Goal: Information Seeking & Learning: Learn about a topic

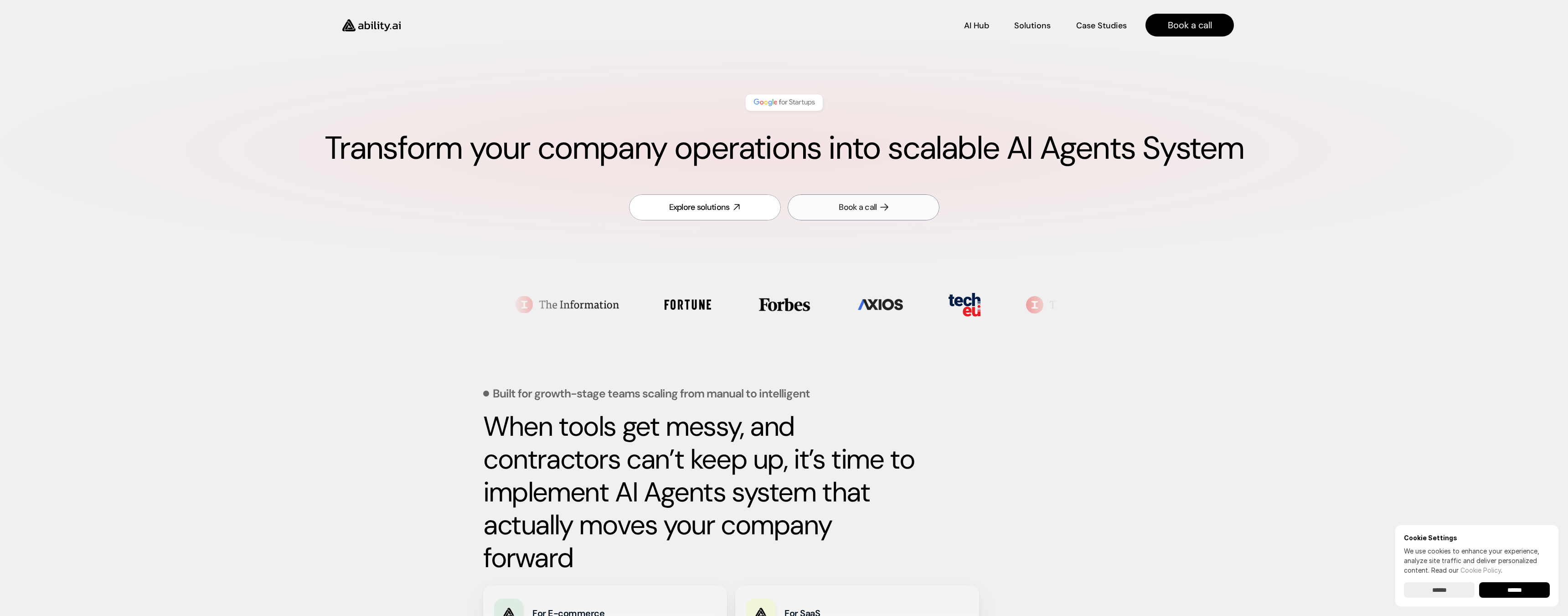
click at [905, 213] on link "Book a call" at bounding box center [863, 207] width 152 height 26
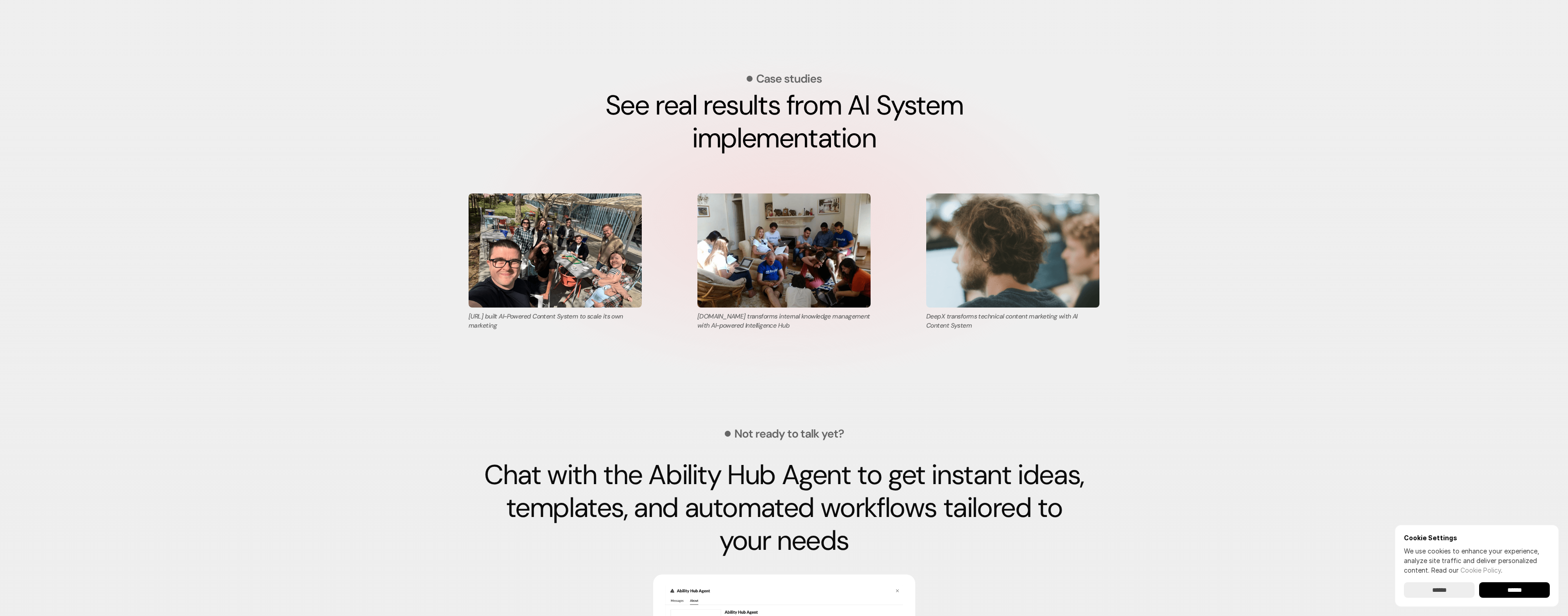
scroll to position [3014, 0]
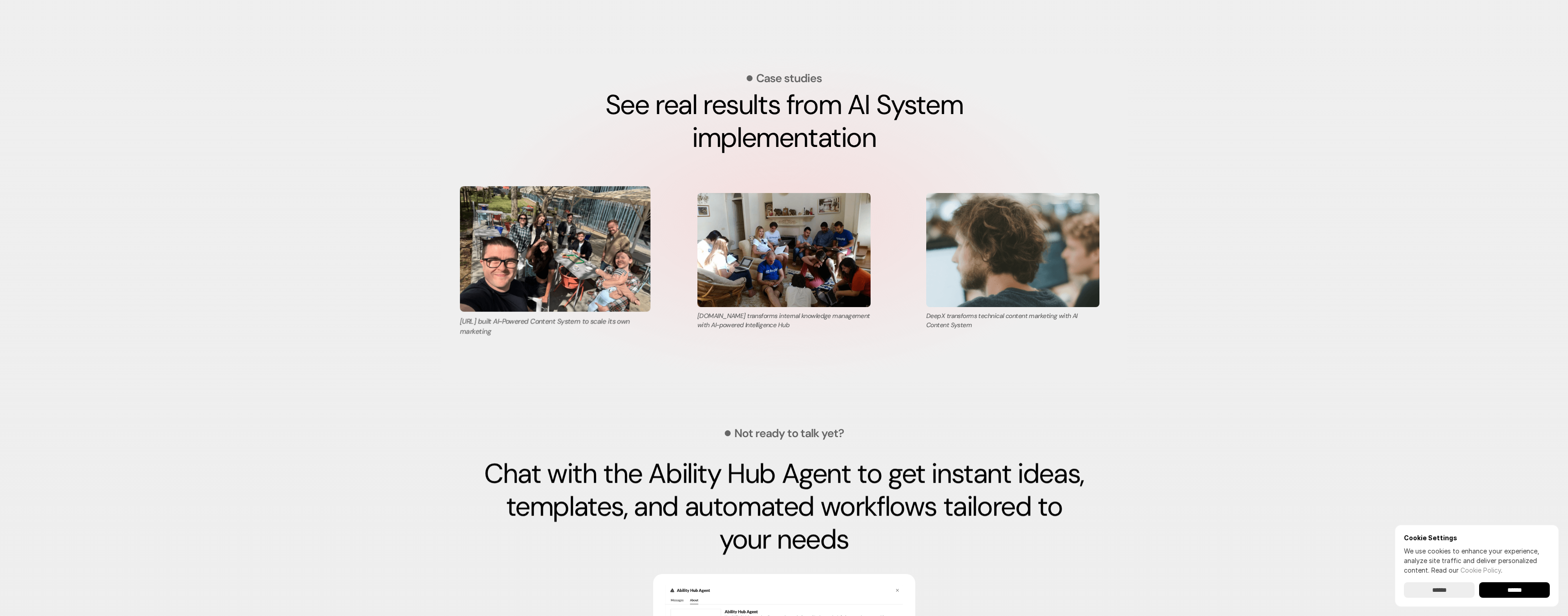
click at [584, 242] on img at bounding box center [555, 249] width 191 height 125
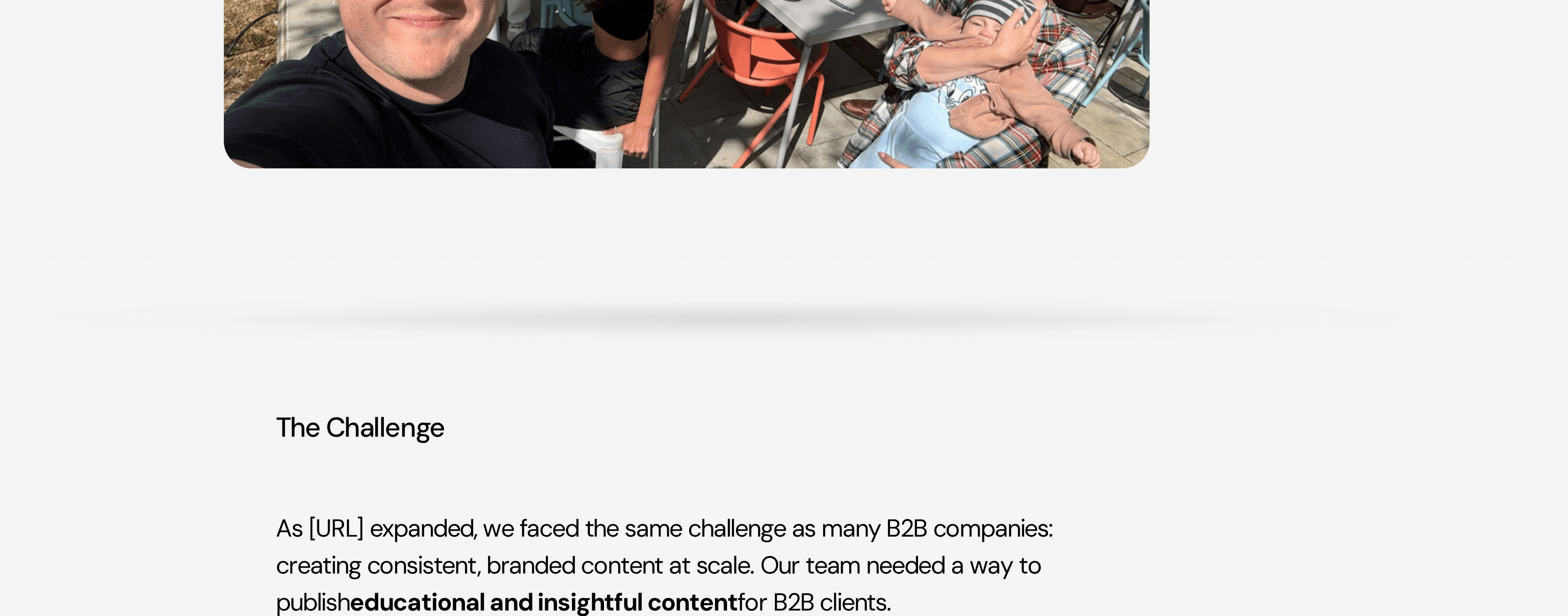
scroll to position [190, 0]
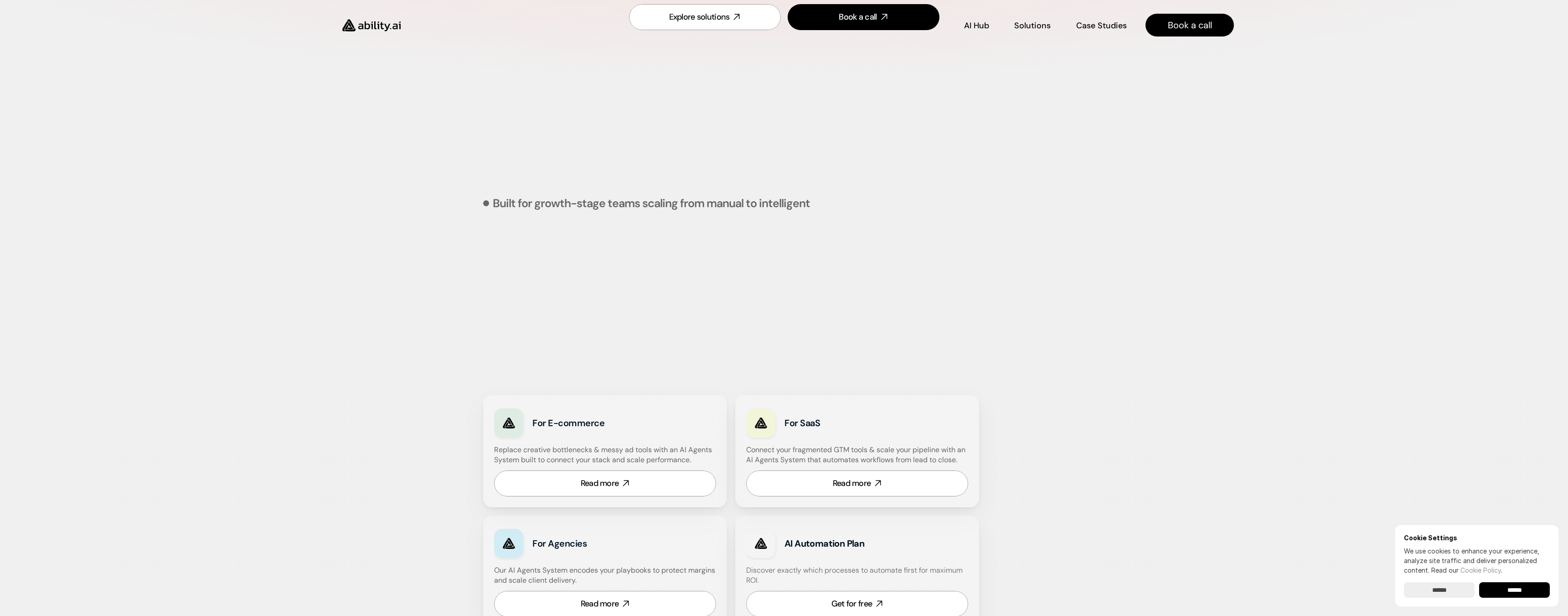
scroll to position [1422, 0]
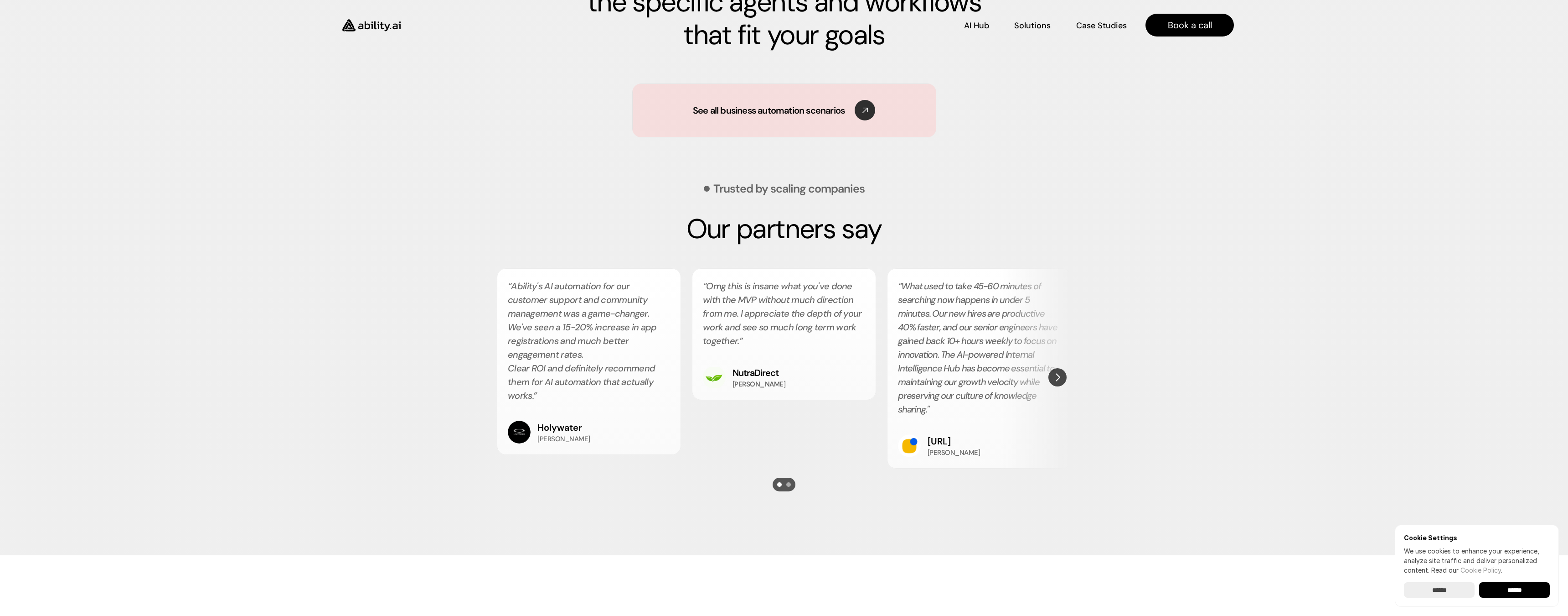
click at [818, 272] on div "“Omg this is insane what you've done with the MVP without much direction from m…" at bounding box center [784, 334] width 184 height 132
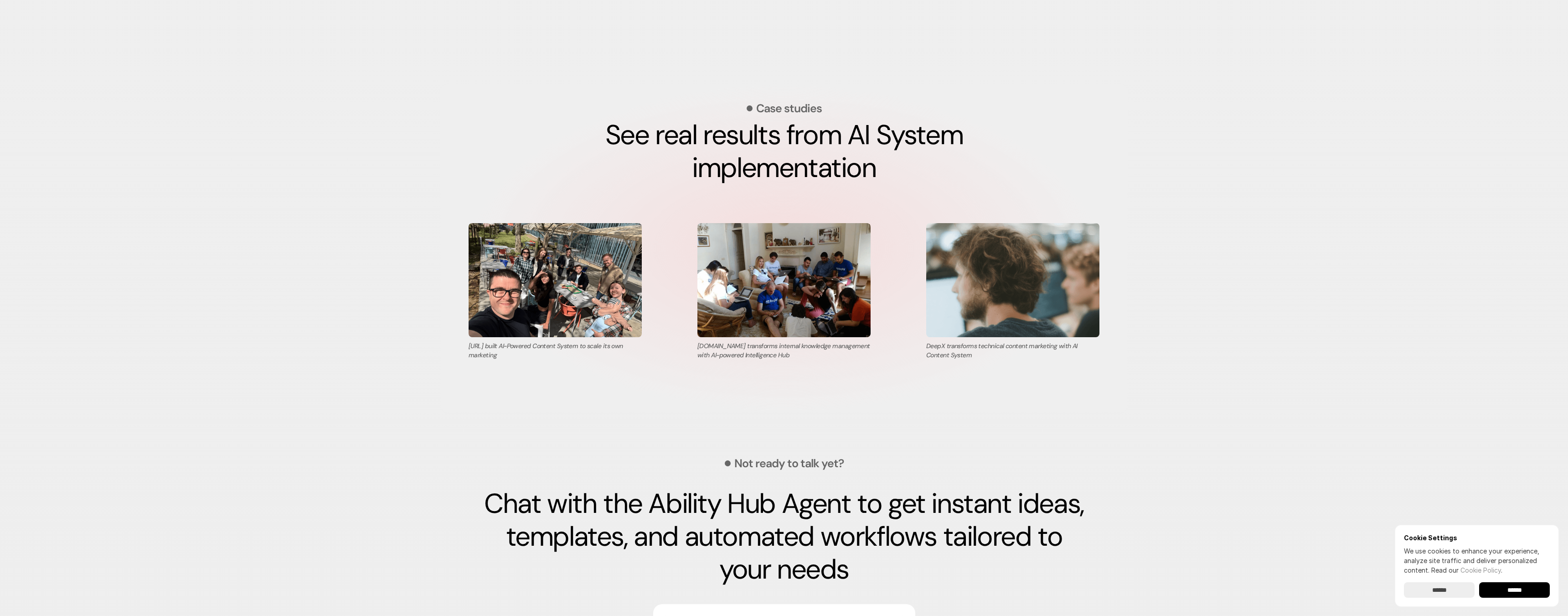
scroll to position [2984, 0]
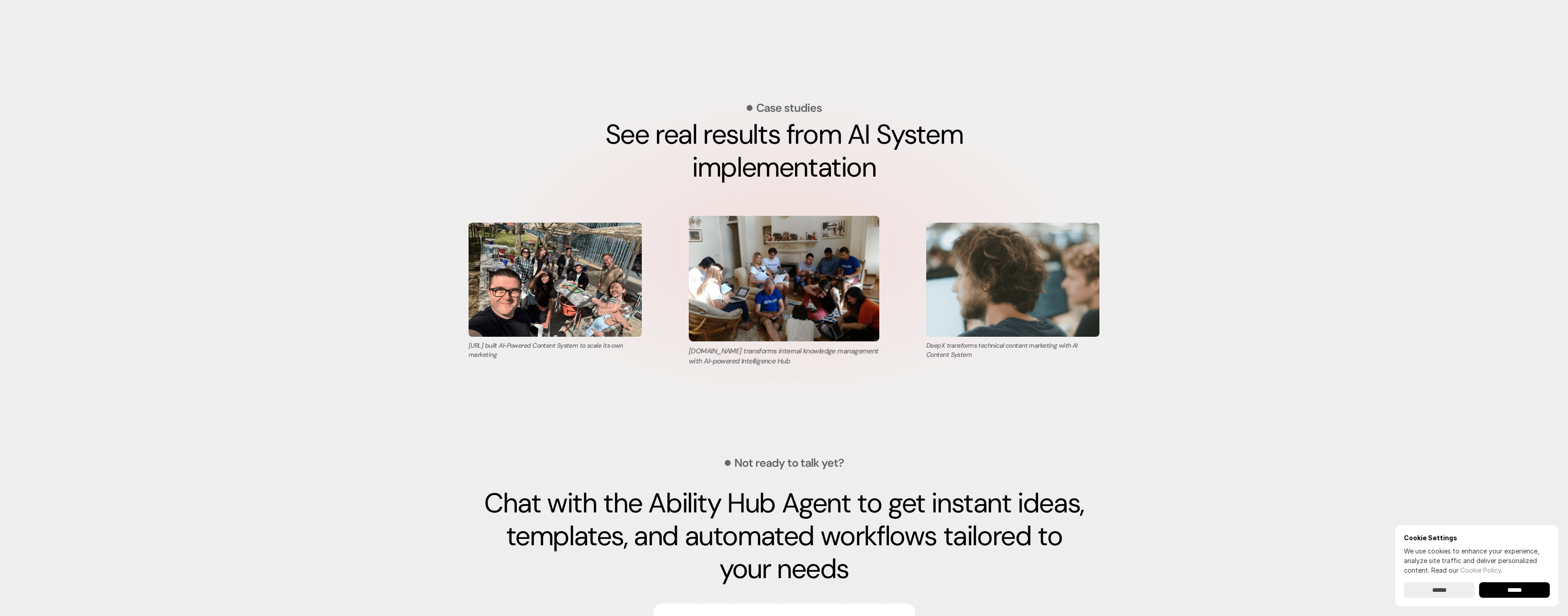
click at [853, 319] on img at bounding box center [784, 278] width 191 height 125
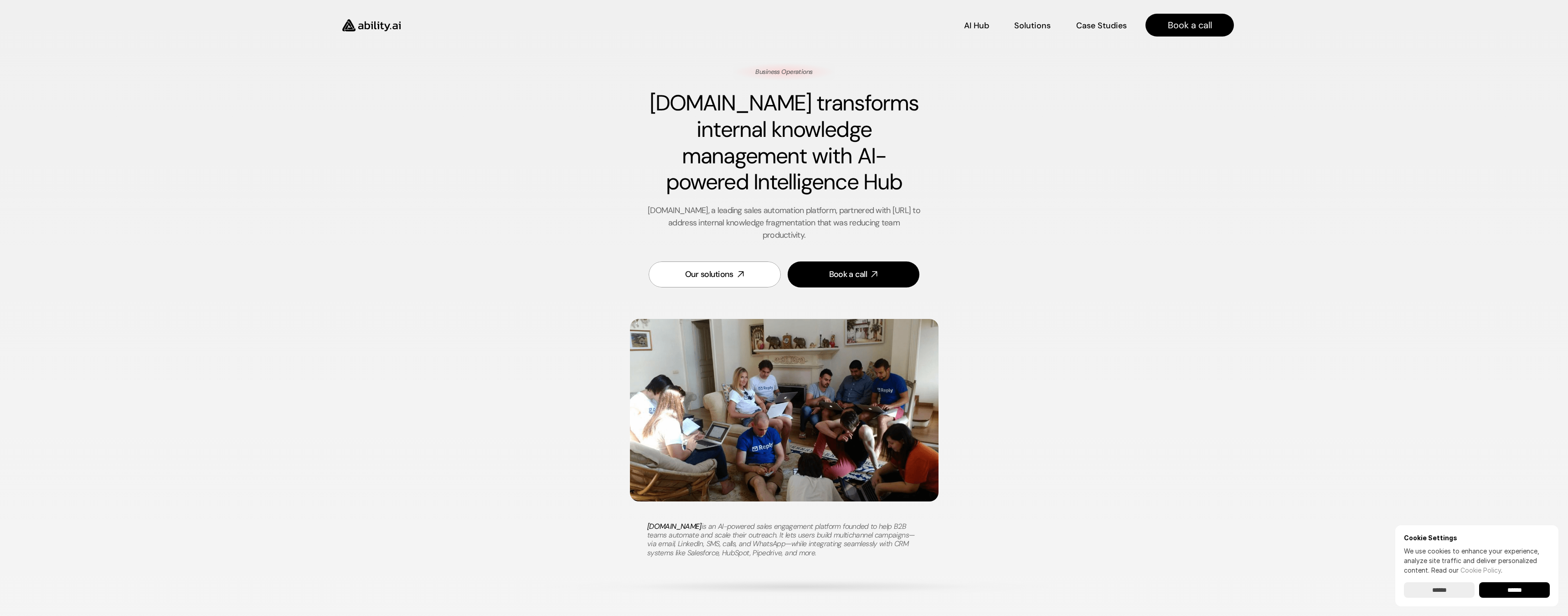
click at [795, 396] on img at bounding box center [784, 410] width 308 height 183
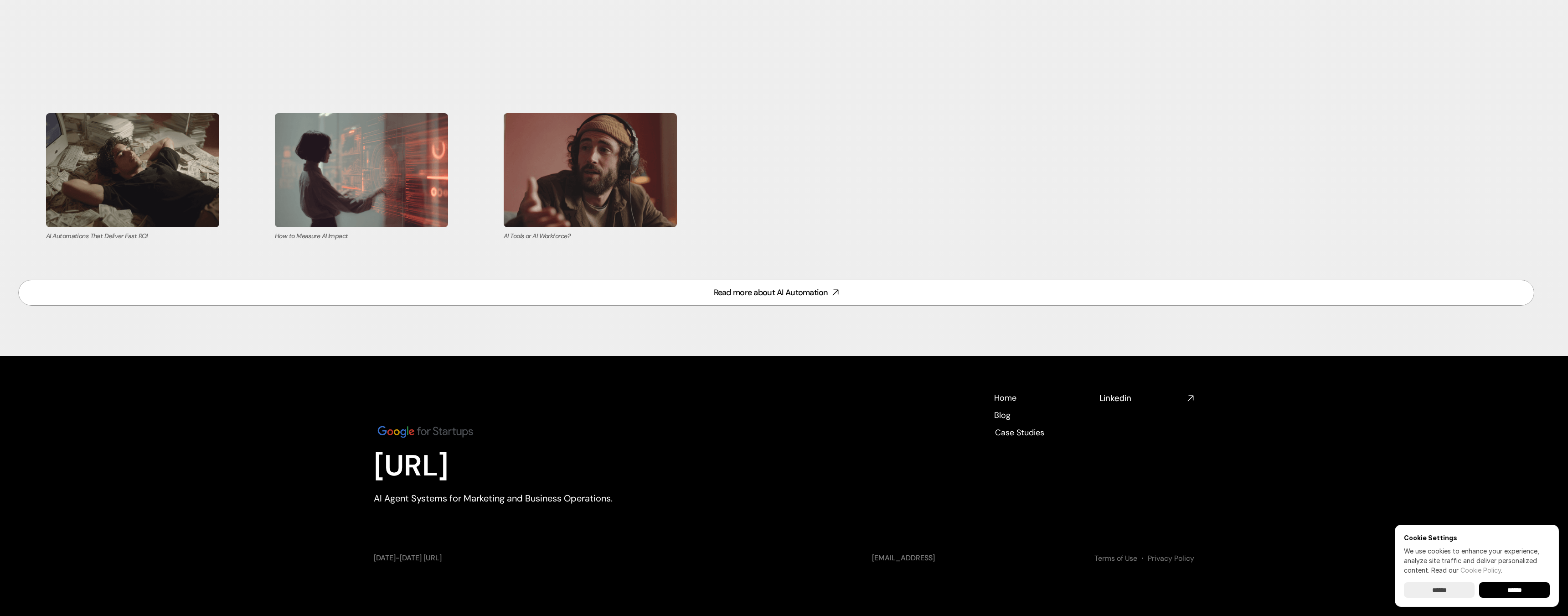
scroll to position [3772, 0]
drag, startPoint x: 517, startPoint y: 498, endPoint x: 696, endPoint y: 498, distance: 179.0
click at [686, 500] on div "[URL] AI Agent Systems for Marketing and Business Operations. Home Home Blog Bl…" at bounding box center [784, 463] width 821 height 143
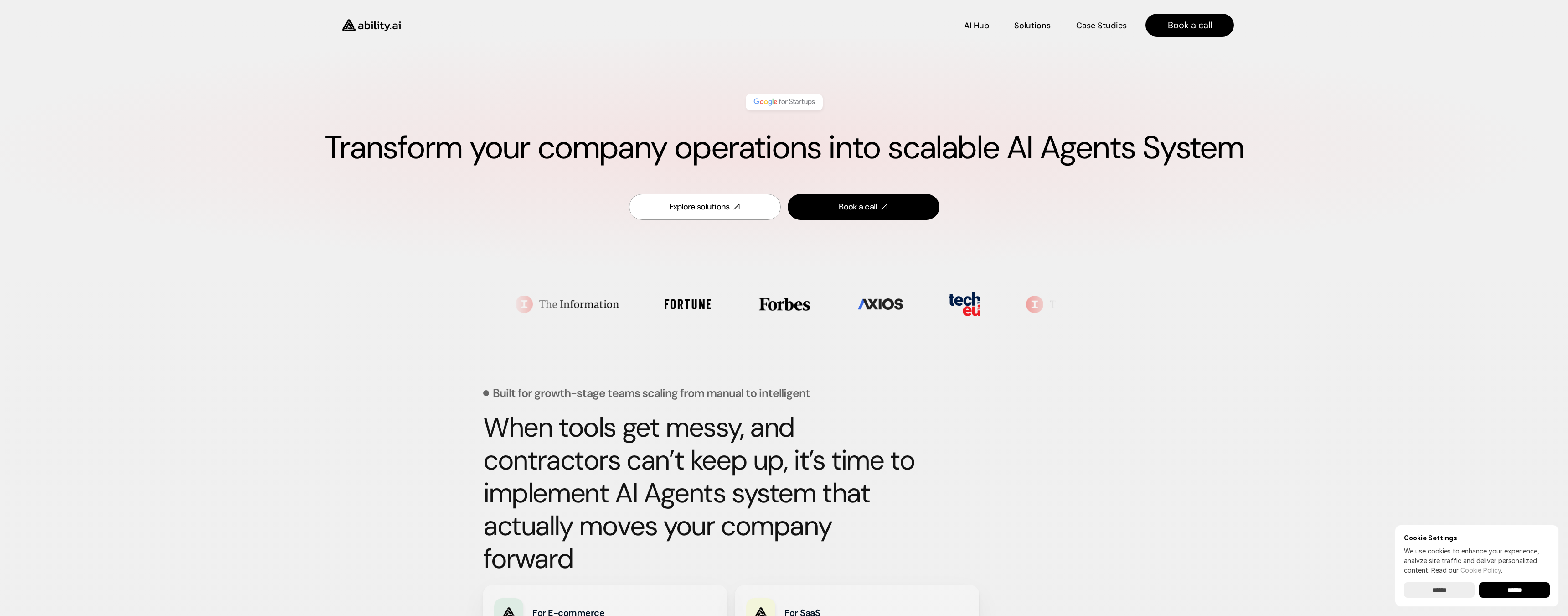
scroll to position [0, 0]
